Goal: Task Accomplishment & Management: Use online tool/utility

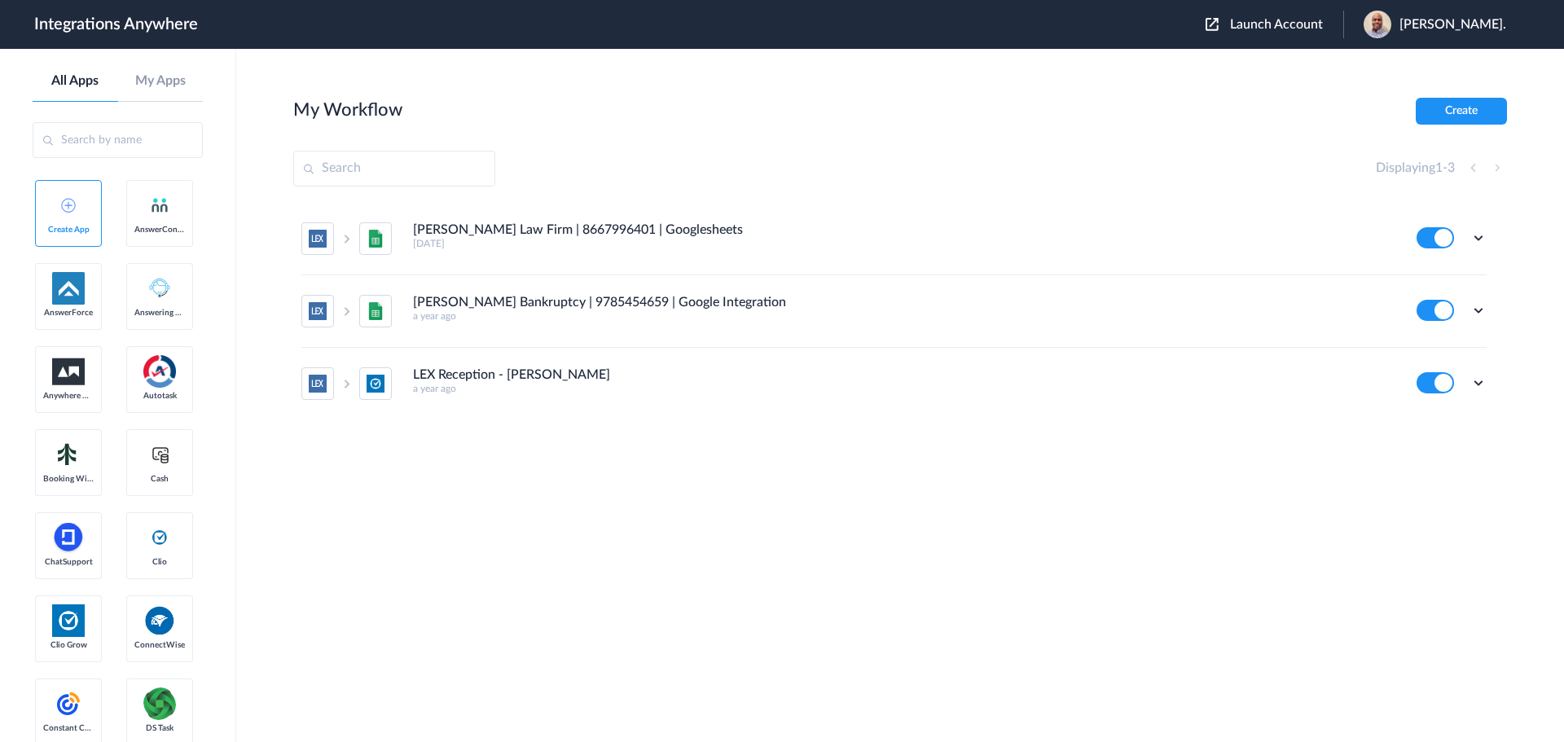
click at [1283, 24] on span "Launch Account" at bounding box center [1276, 24] width 93 height 13
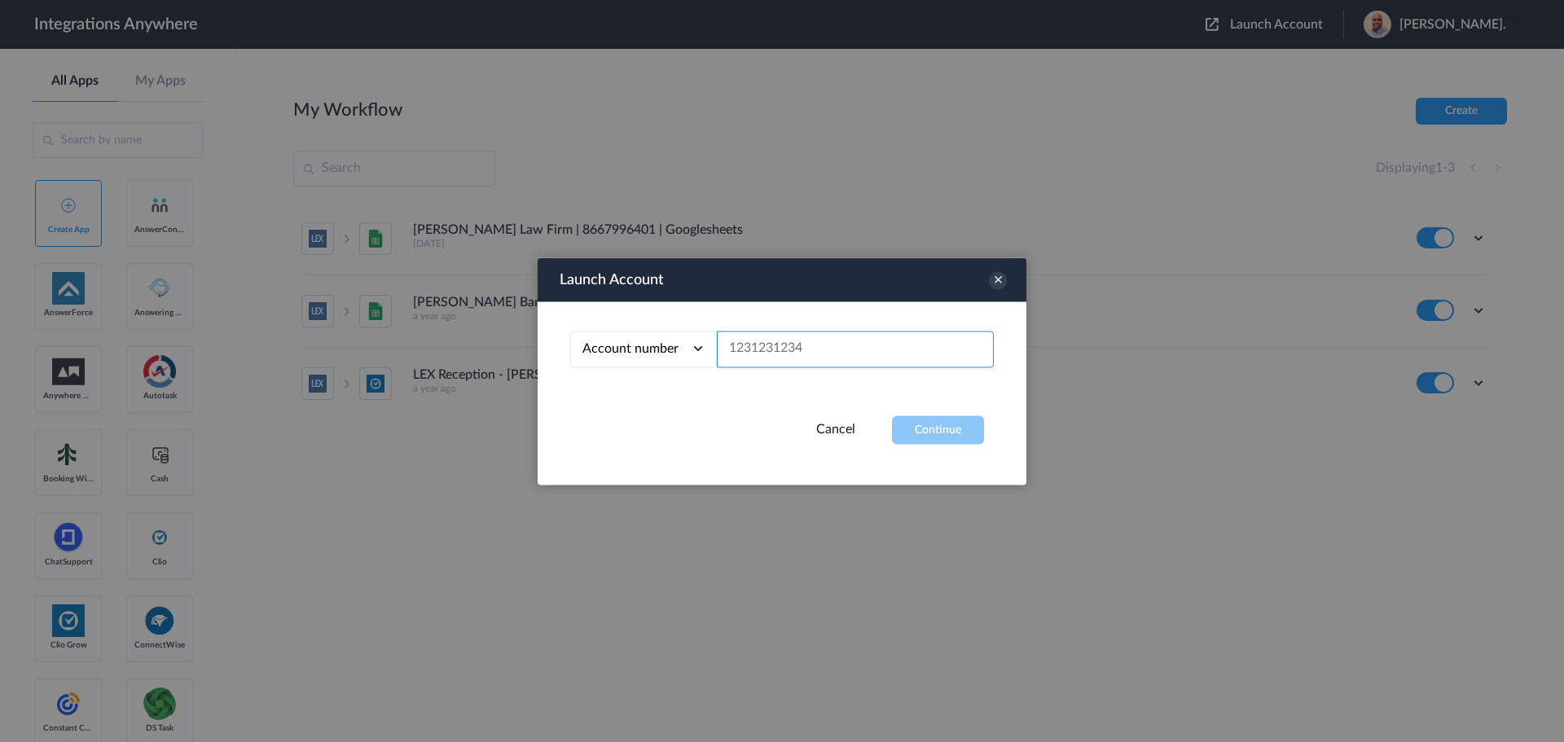
click at [768, 360] on input "text" at bounding box center [855, 349] width 277 height 37
paste input "3208448085"
type input "3208448085"
click at [943, 429] on button "Continue" at bounding box center [938, 429] width 92 height 29
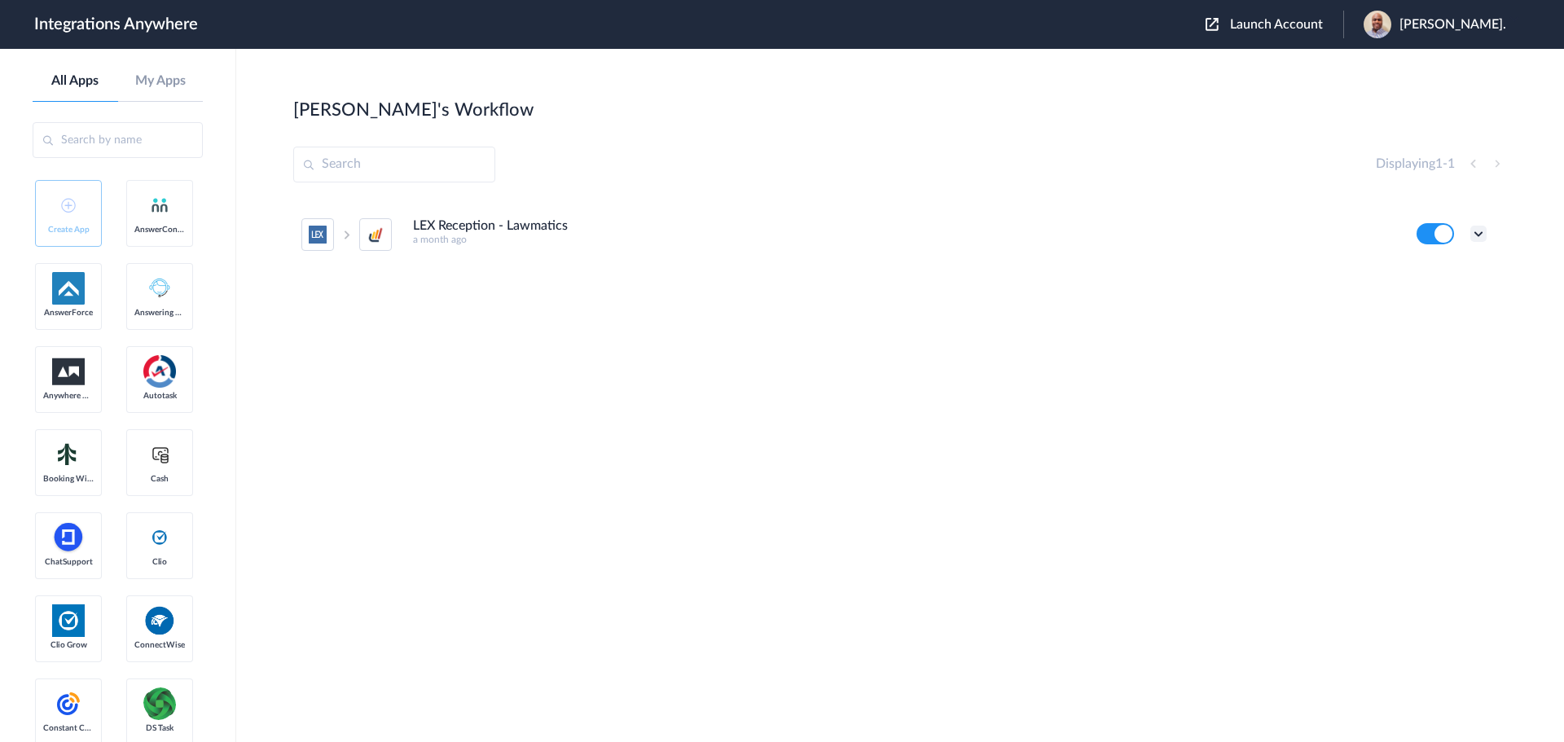
click at [1482, 235] on icon at bounding box center [1478, 234] width 16 height 16
click at [1447, 282] on li "Edit" at bounding box center [1434, 272] width 106 height 30
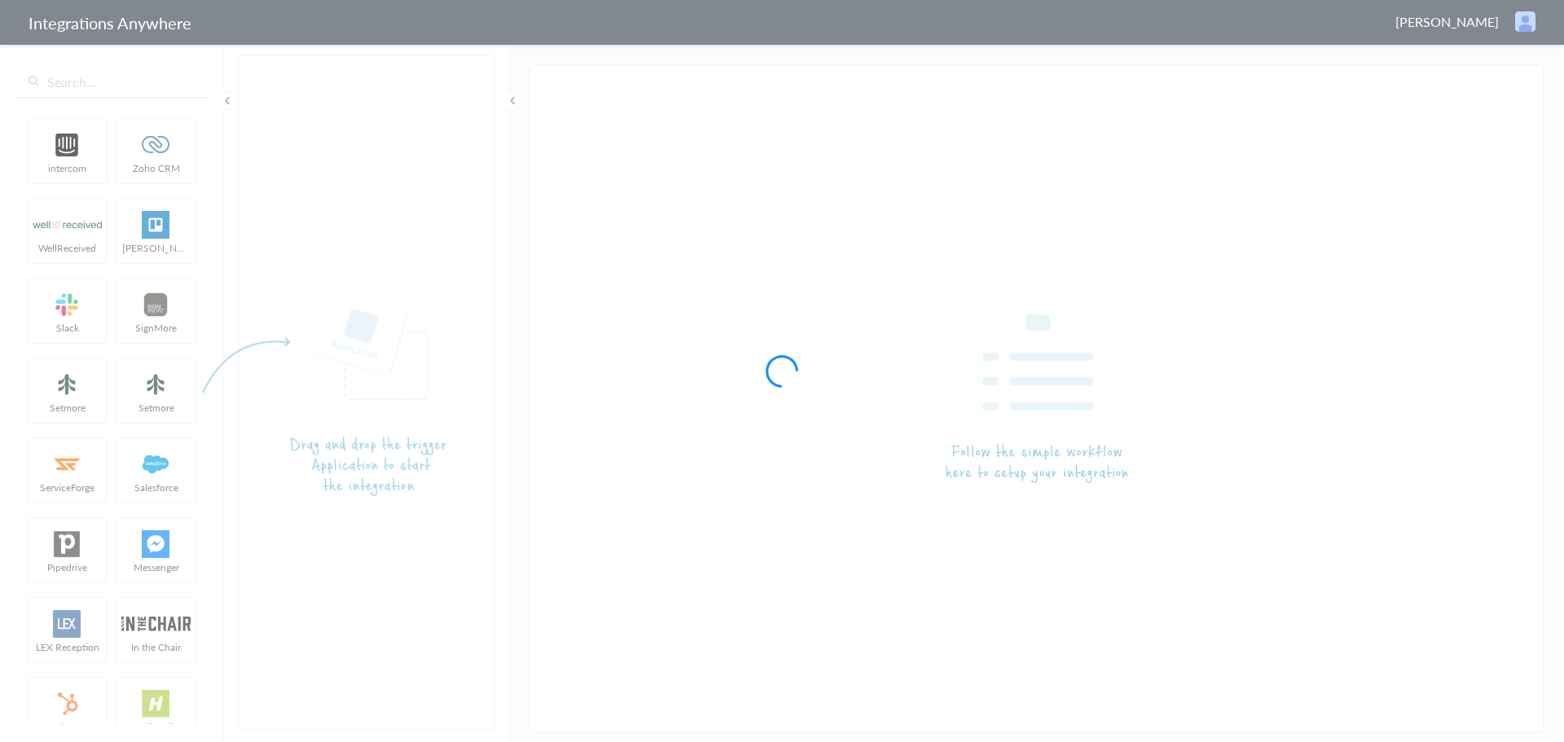
type input "LEX Reception - Lawmatics"
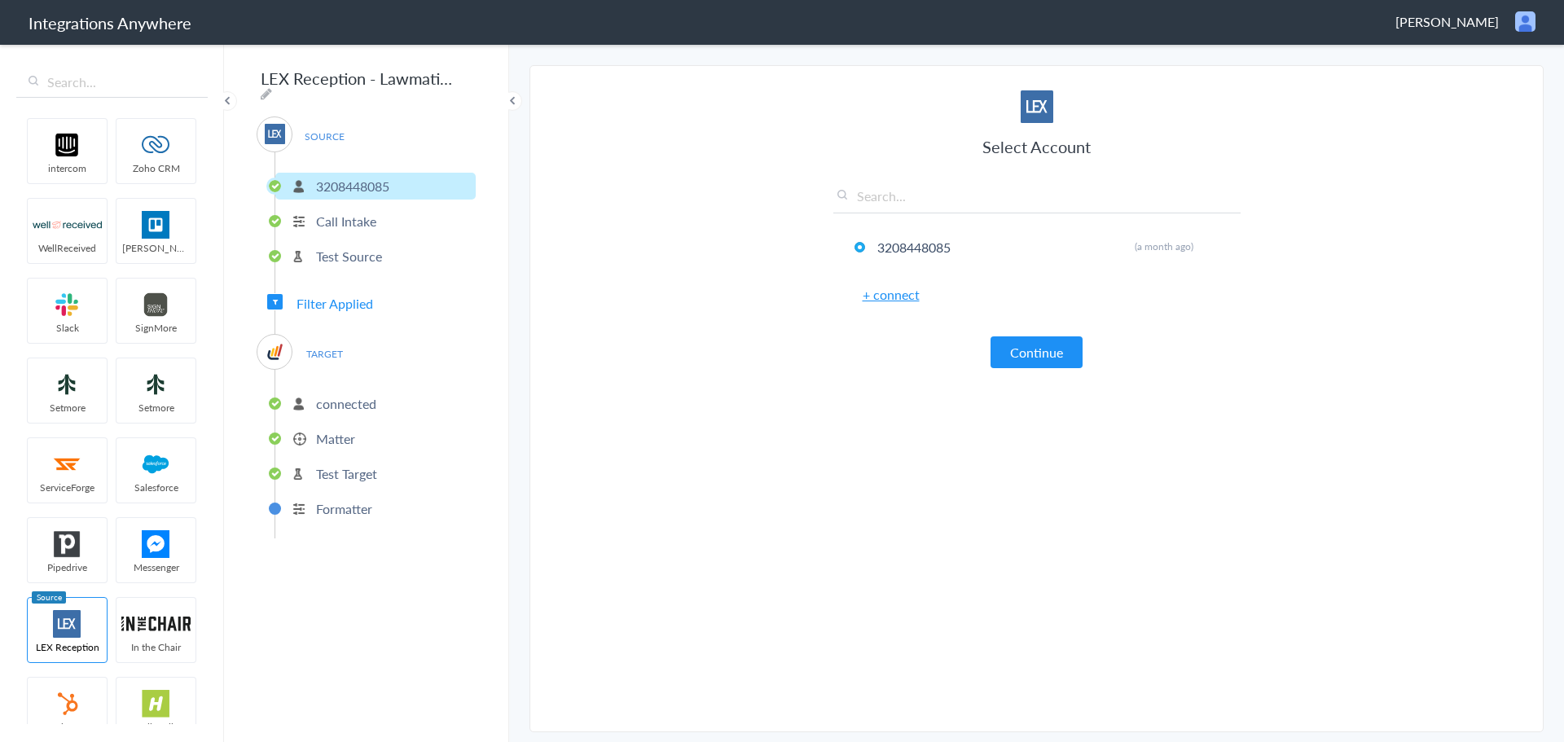
click at [354, 212] on p "Call Intake" at bounding box center [346, 221] width 60 height 19
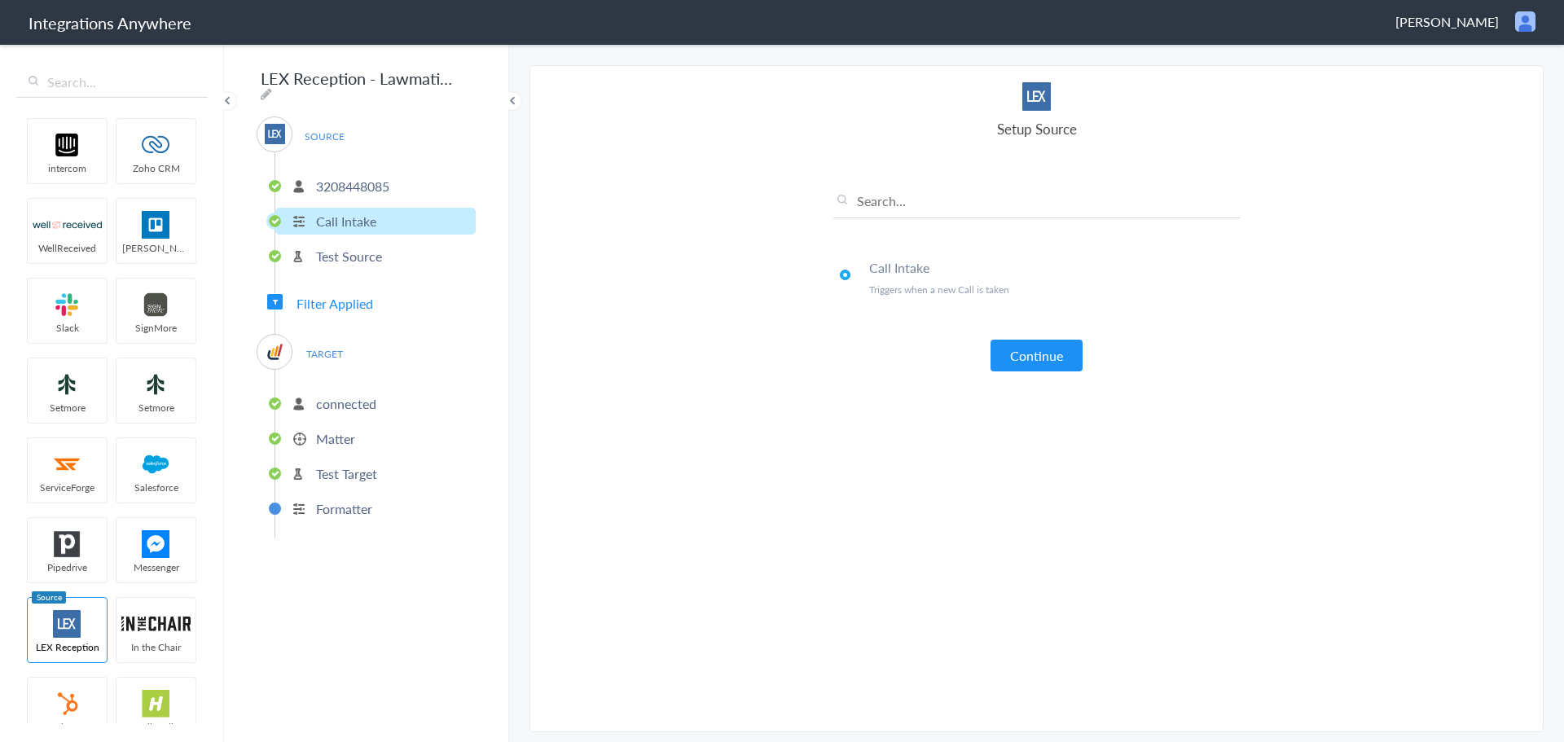
click at [349, 257] on p "Test Source" at bounding box center [349, 256] width 66 height 19
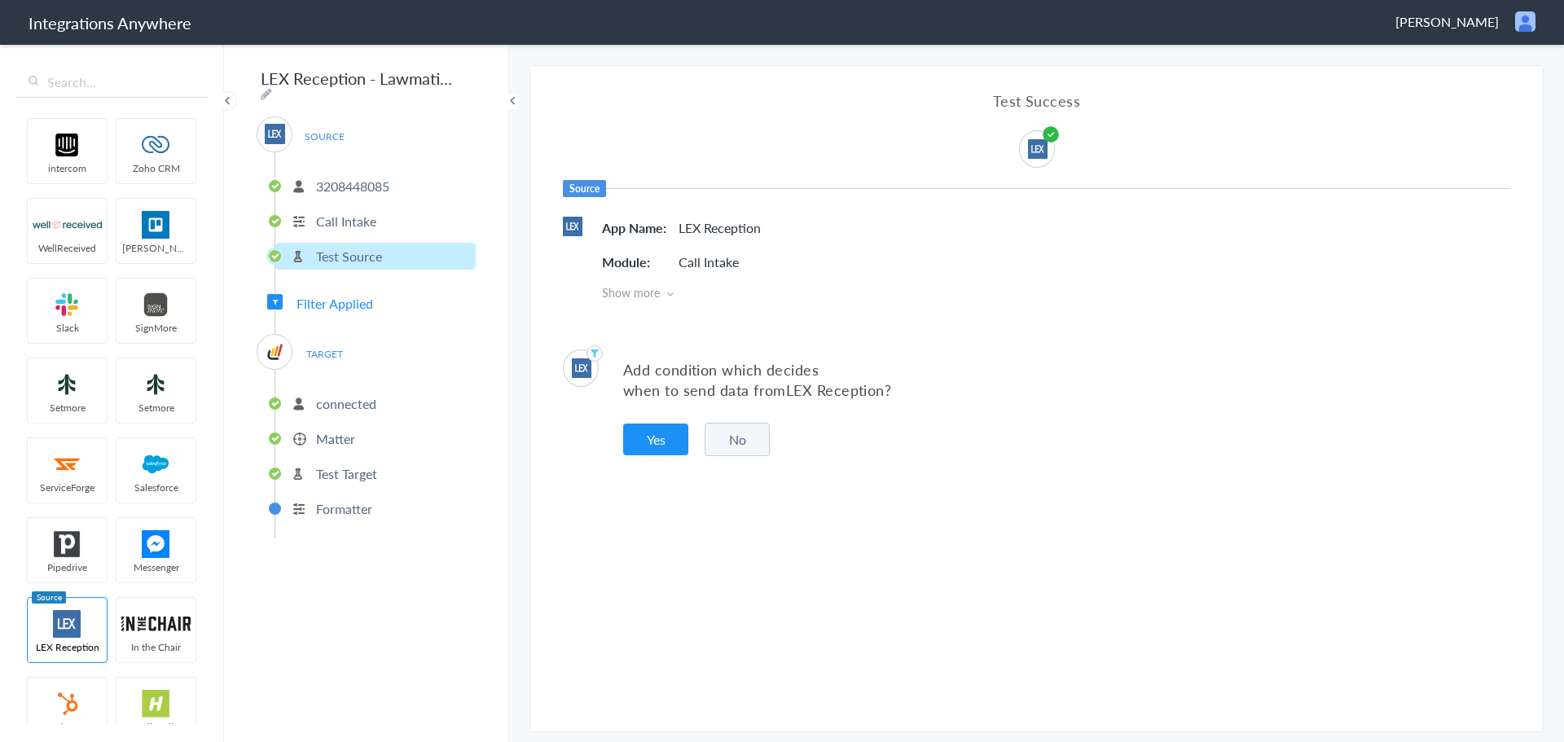
click at [351, 296] on span "Filter Applied" at bounding box center [334, 303] width 77 height 19
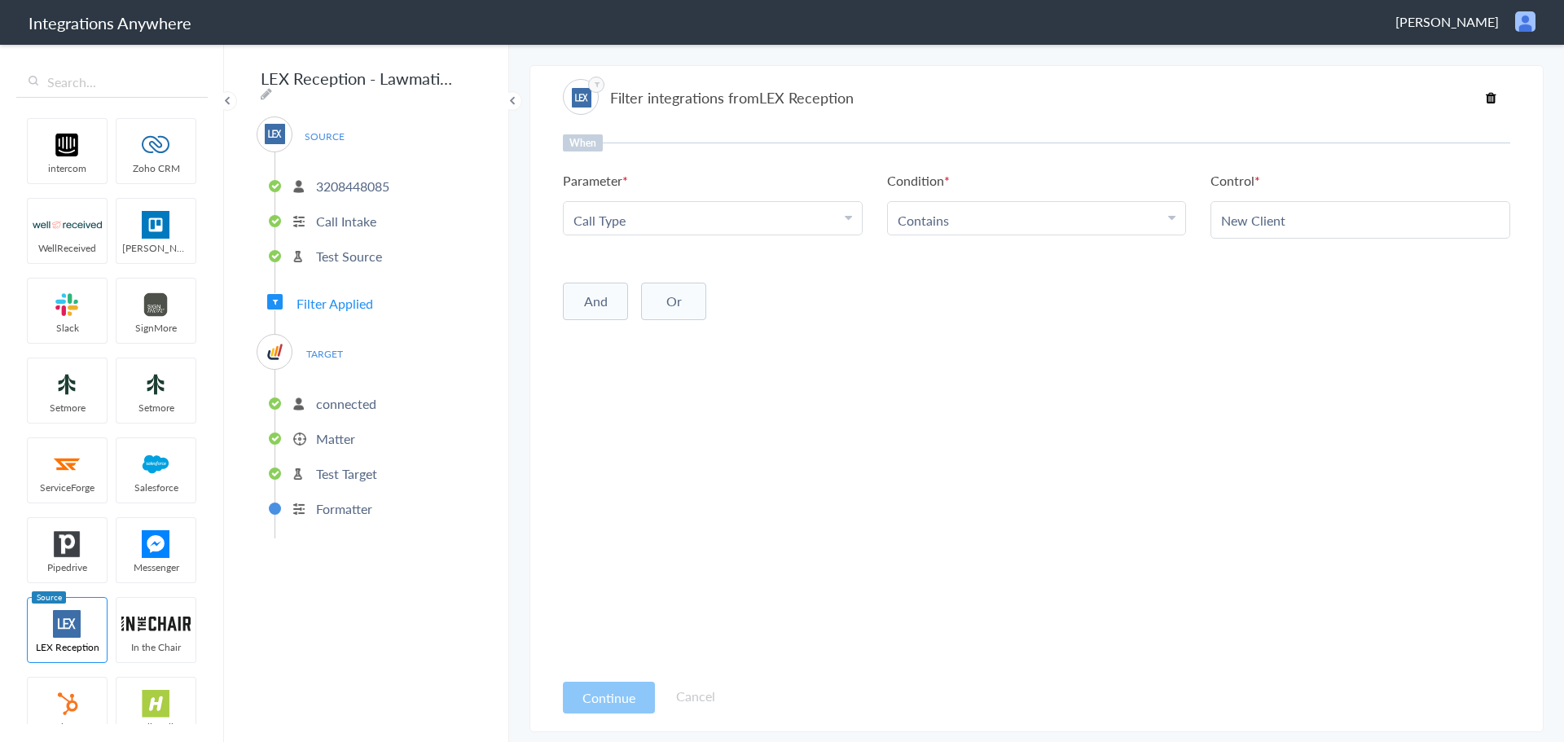
click at [591, 305] on button "And" at bounding box center [595, 301] width 65 height 37
